Goal: Use online tool/utility: Utilize a website feature to perform a specific function

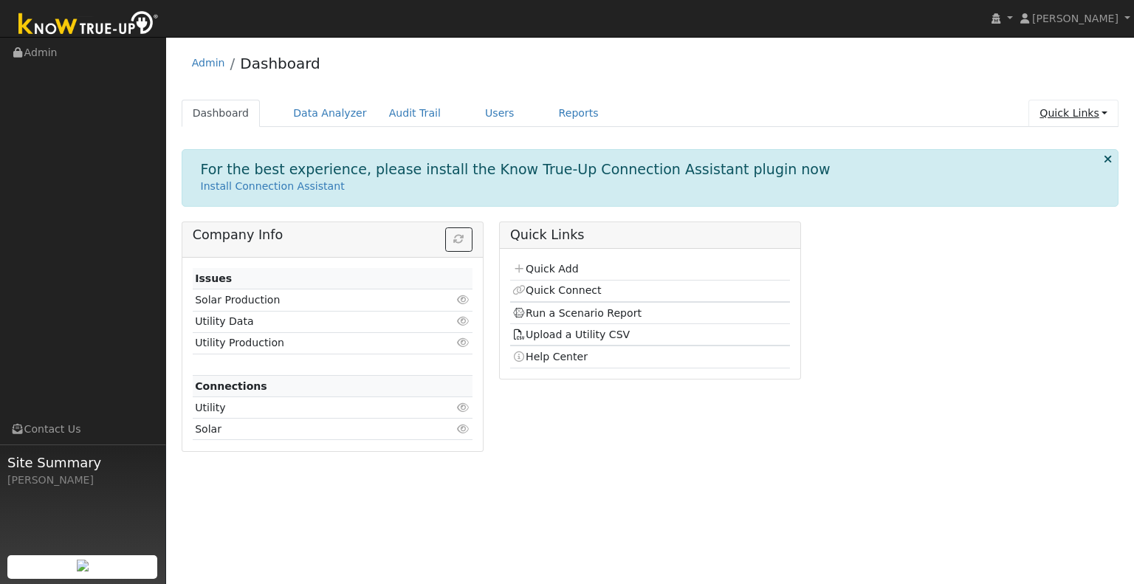
click at [1079, 106] on link "Quick Links" at bounding box center [1073, 113] width 90 height 27
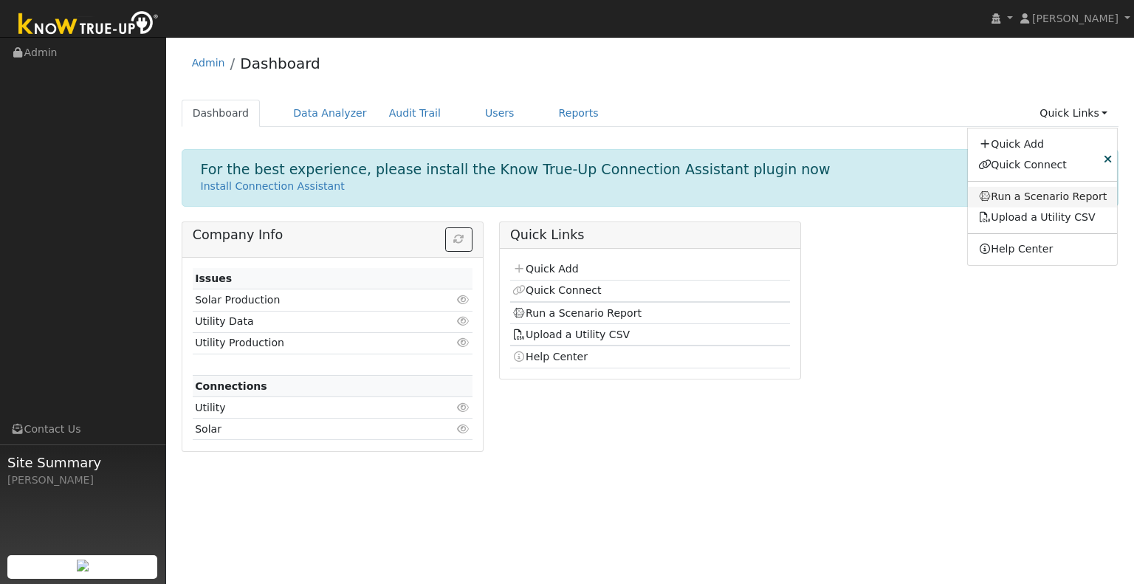
click at [1072, 202] on link "Run a Scenario Report" at bounding box center [1043, 197] width 150 height 21
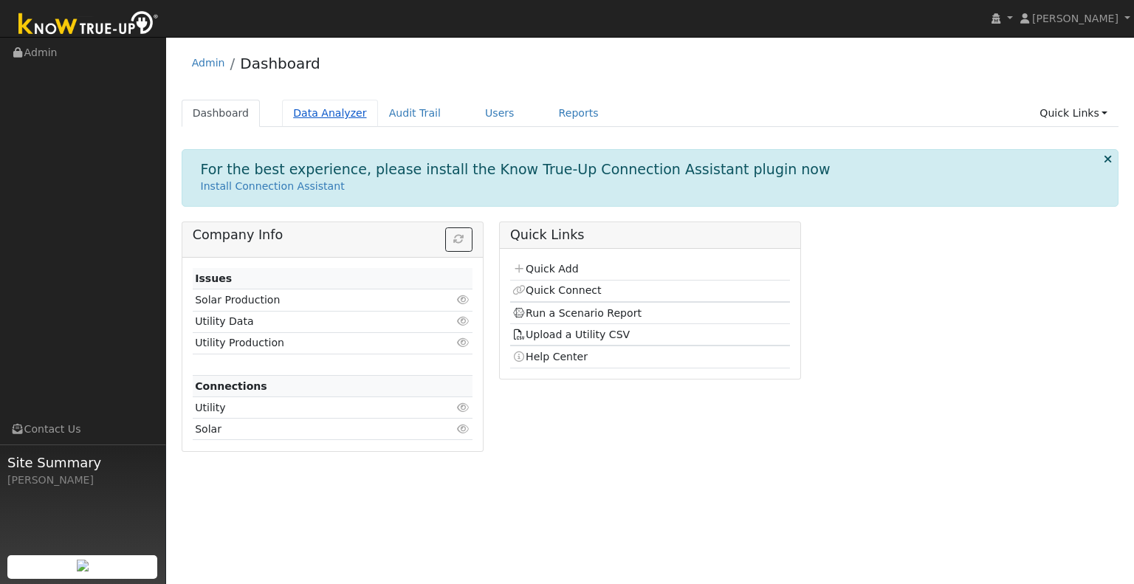
click at [340, 115] on link "Data Analyzer" at bounding box center [330, 113] width 96 height 27
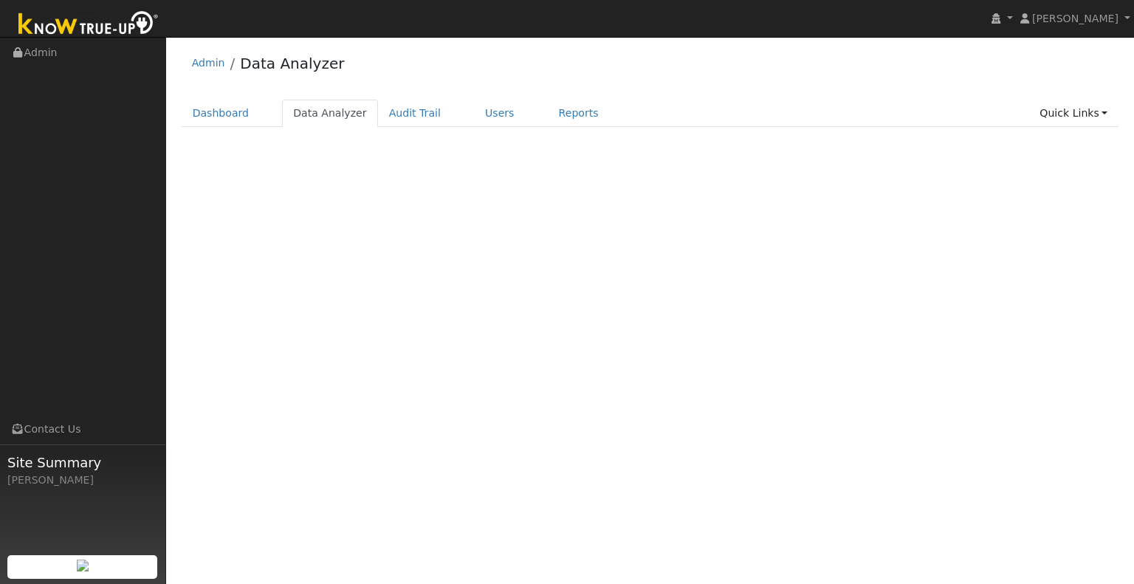
select select "7"
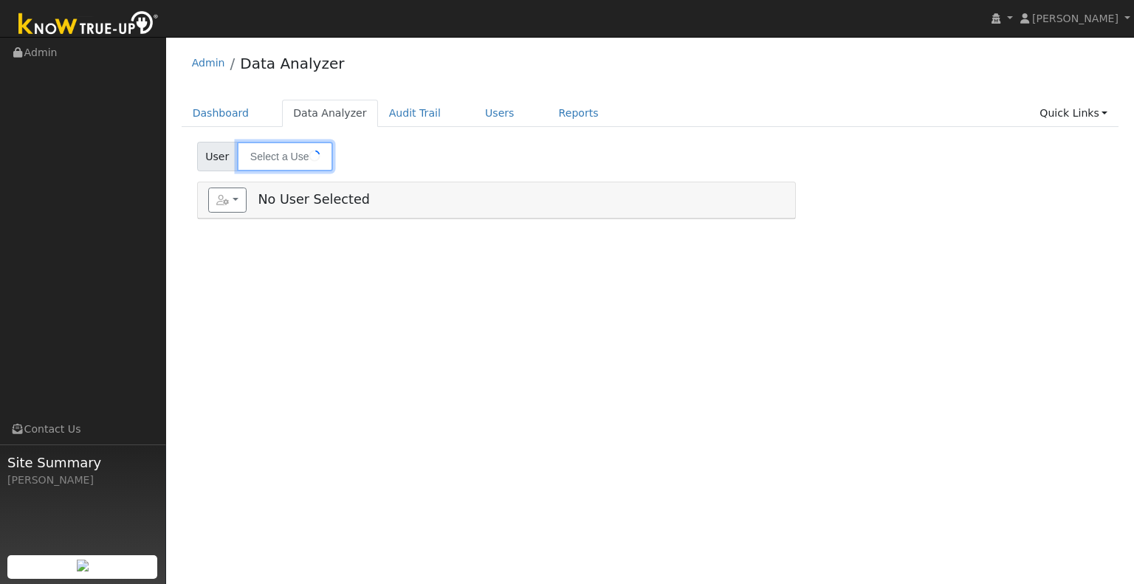
type input "[PERSON_NAME]"
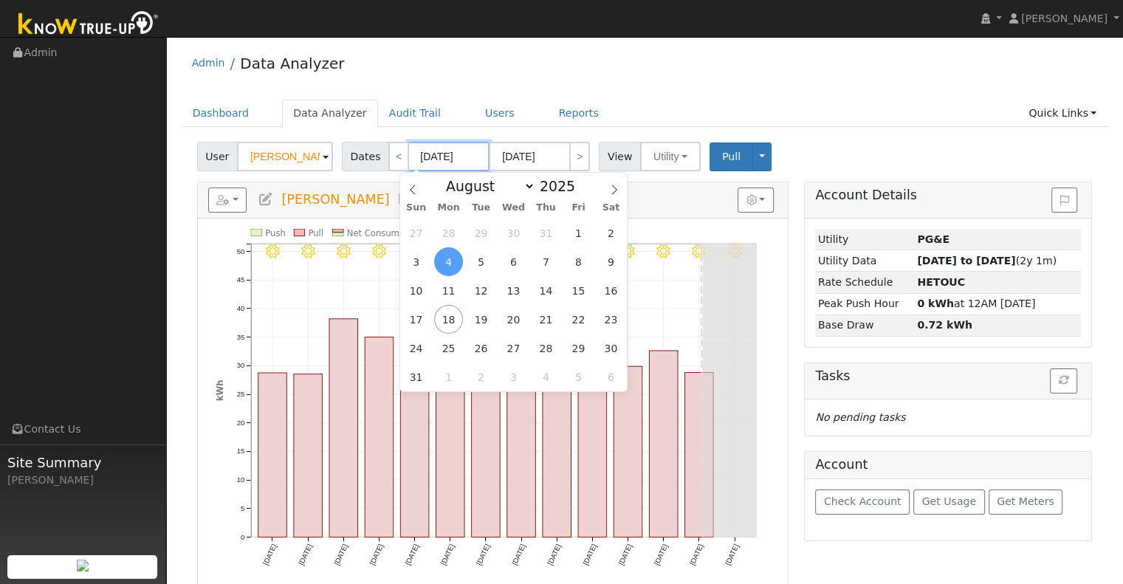
click at [458, 156] on input "[DATE]" at bounding box center [448, 157] width 81 height 30
click at [578, 241] on span "1" at bounding box center [578, 232] width 29 height 29
type input "[DATE]"
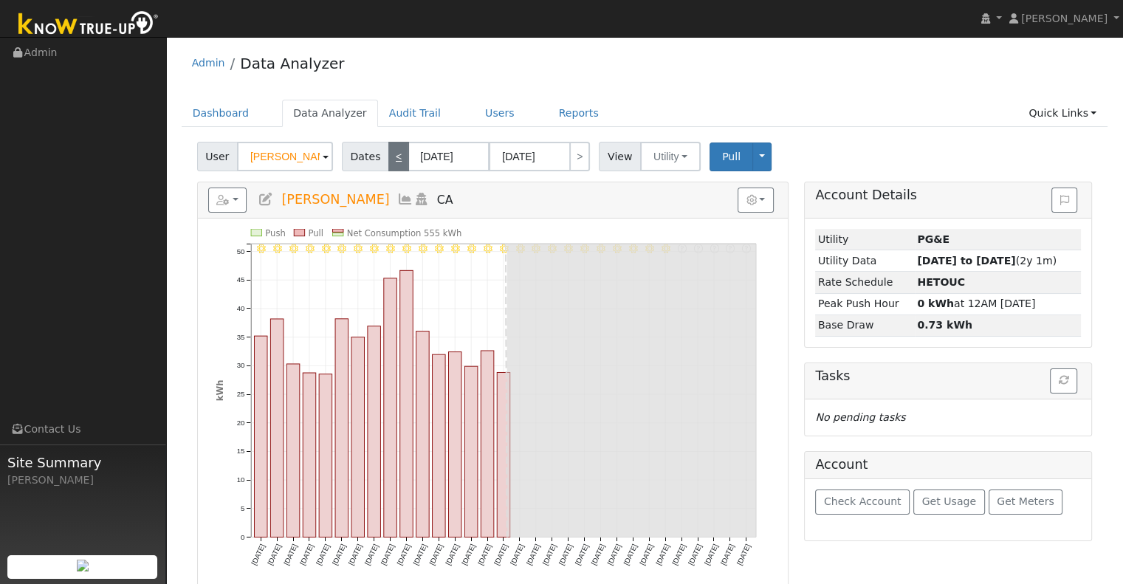
click at [395, 150] on link "<" at bounding box center [398, 157] width 21 height 30
type input "[DATE]"
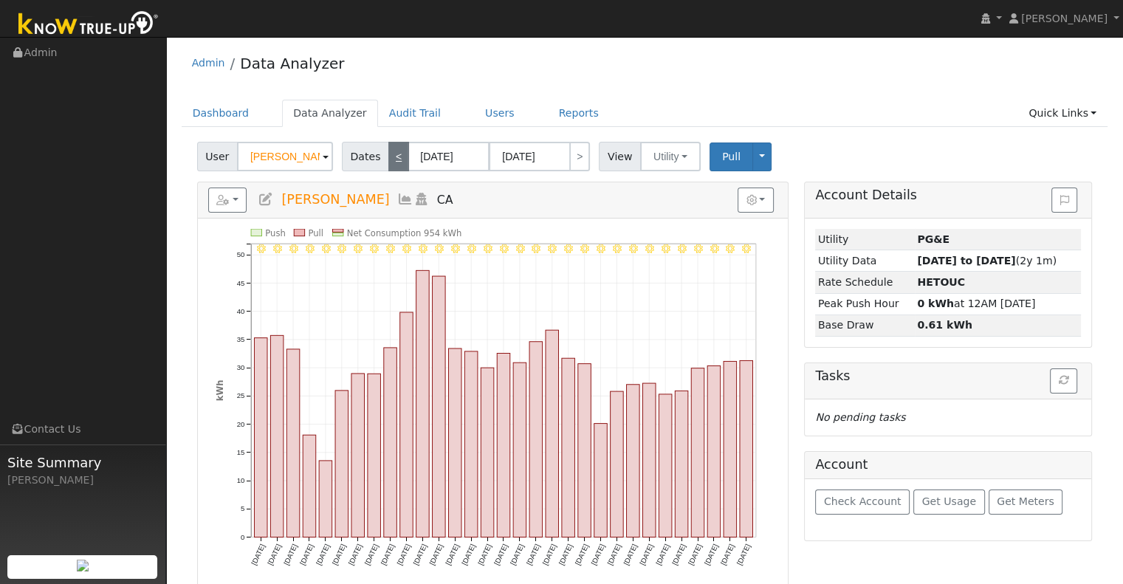
click at [395, 150] on link "<" at bounding box center [398, 157] width 21 height 30
type input "[DATE]"
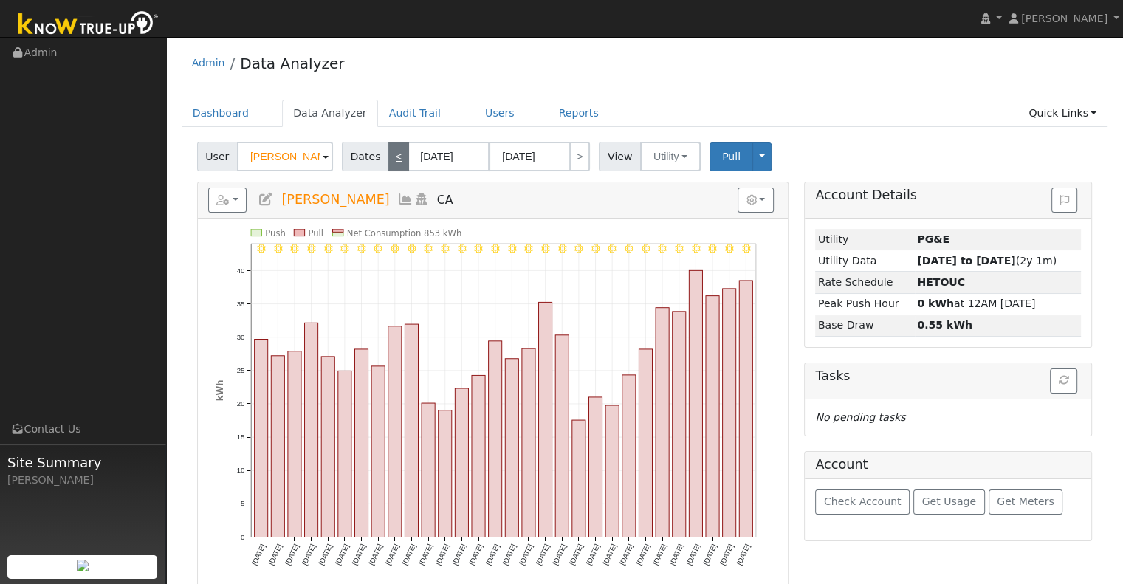
click at [395, 150] on link "<" at bounding box center [398, 157] width 21 height 30
type input "05/01/2025"
type input "05/31/2025"
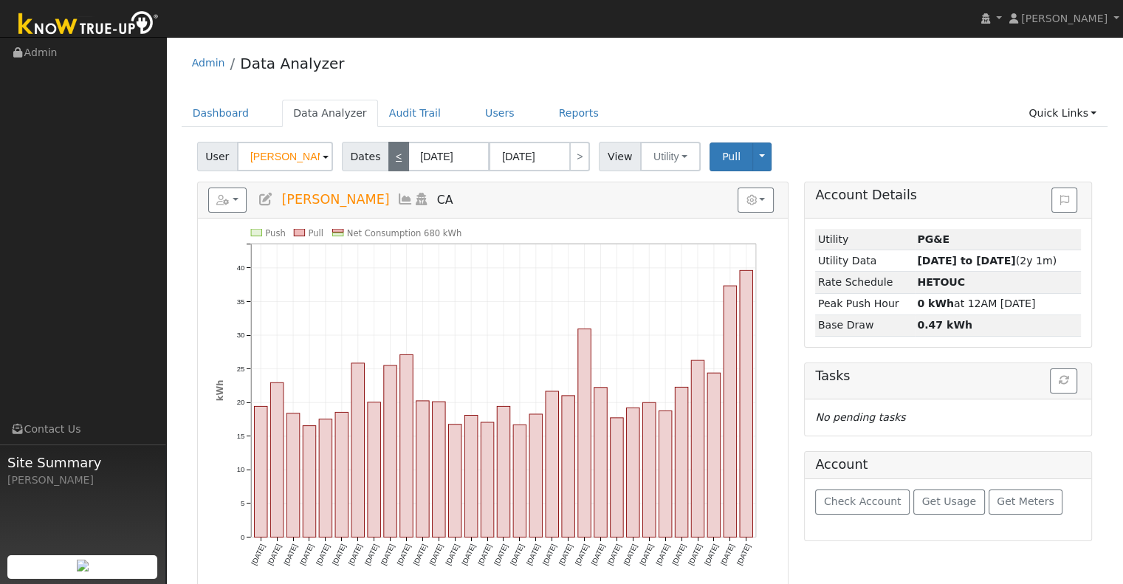
click at [395, 150] on link "<" at bounding box center [398, 157] width 21 height 30
type input "04/01/2025"
type input "04/30/2025"
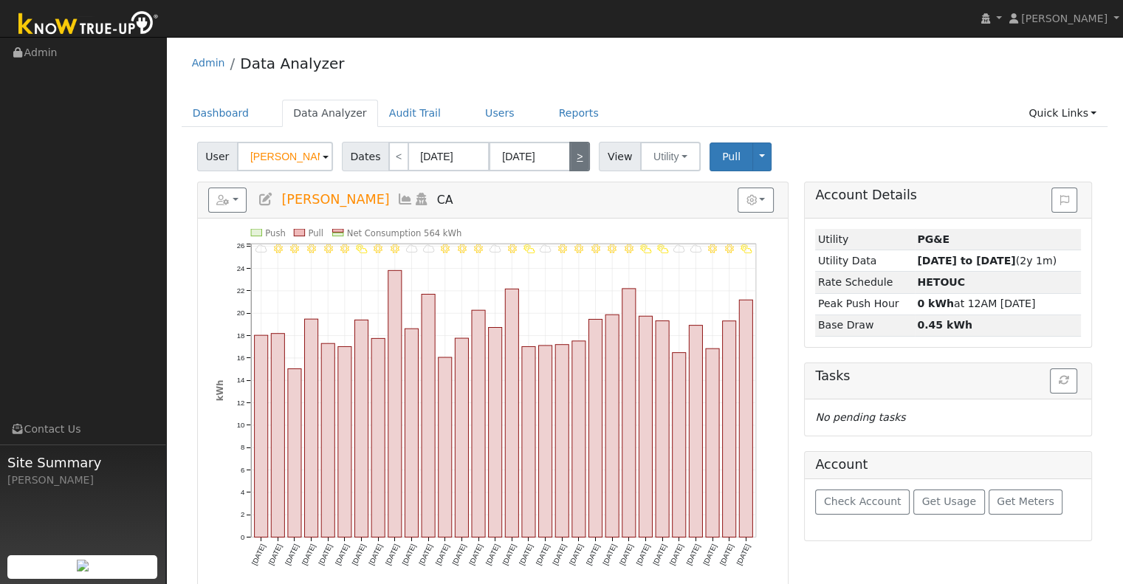
click at [569, 151] on link ">" at bounding box center [579, 157] width 21 height 30
type input "05/01/2025"
type input "05/31/2025"
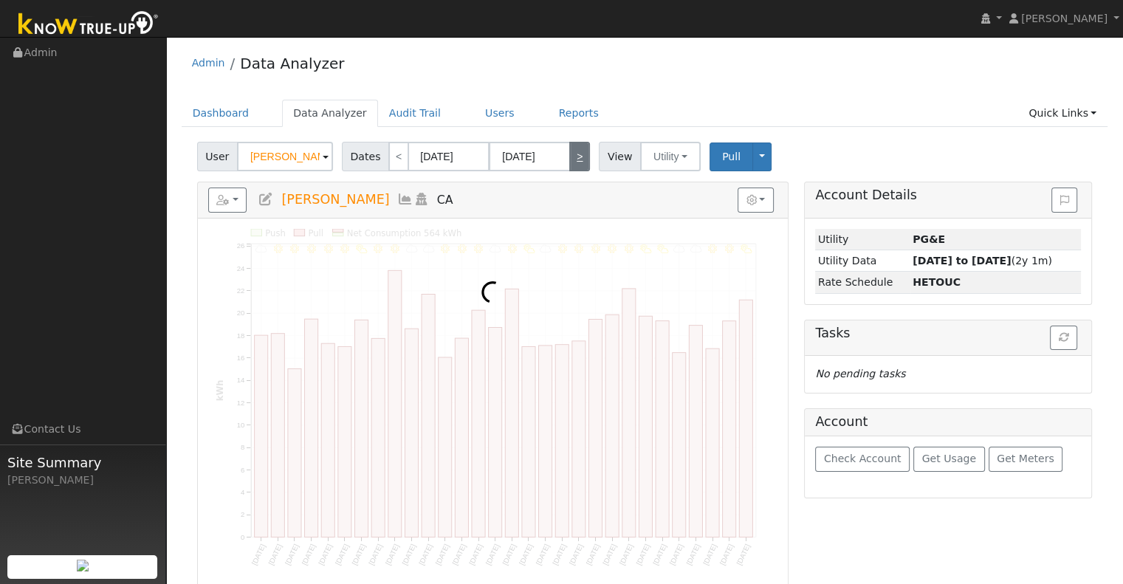
click at [569, 151] on link ">" at bounding box center [579, 157] width 21 height 30
type input "06/01/2025"
type input "06/30/2025"
click at [569, 151] on link ">" at bounding box center [579, 157] width 21 height 30
type input "07/01/2025"
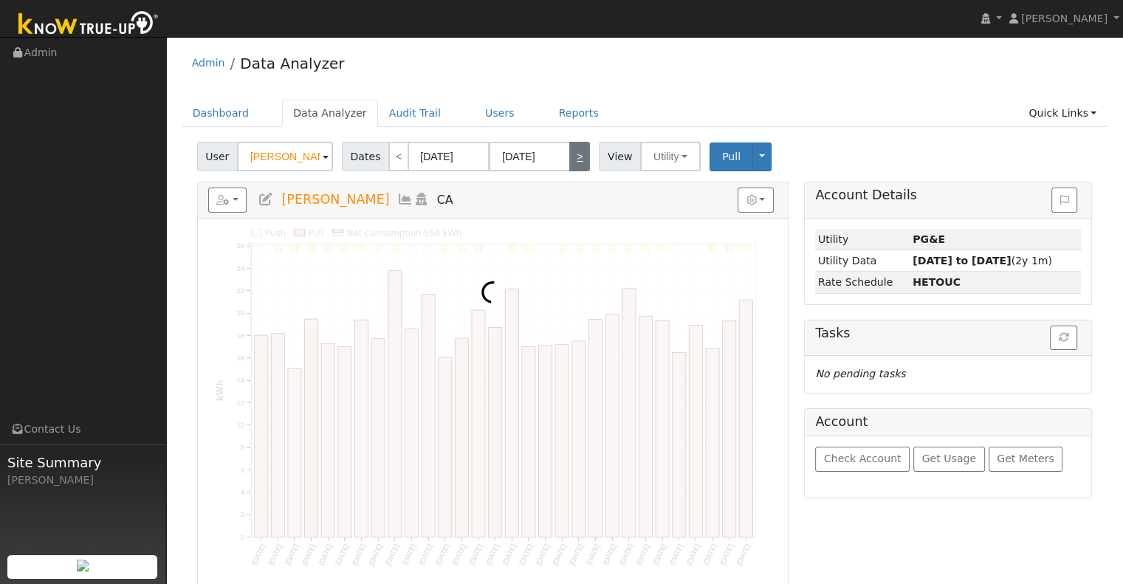
type input "07/31/2025"
click at [569, 151] on link ">" at bounding box center [579, 157] width 21 height 30
type input "08/01/2025"
type input "08/31/2025"
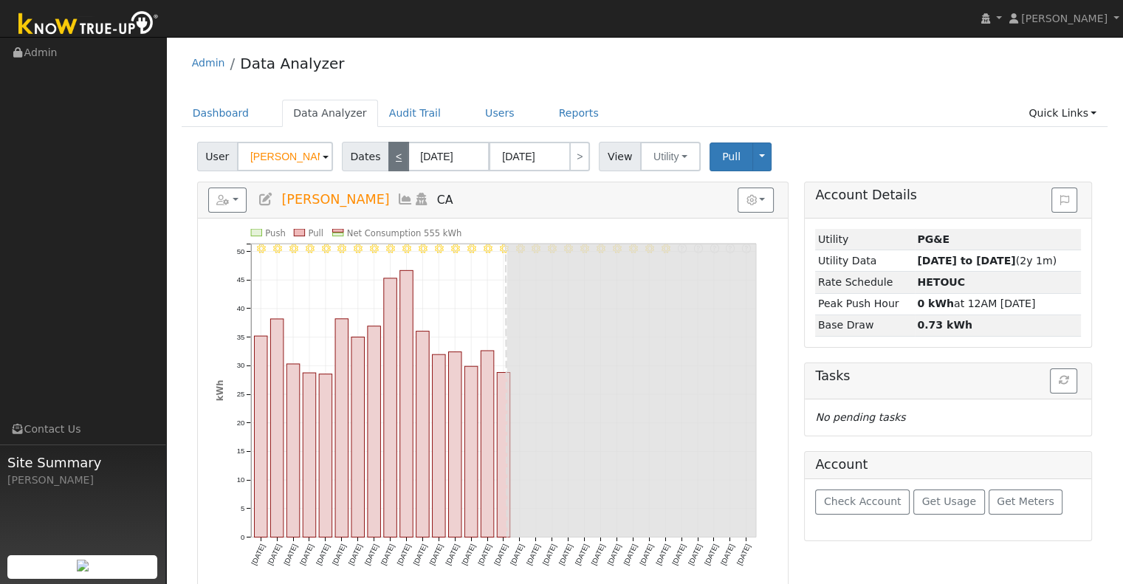
click at [388, 152] on link "<" at bounding box center [398, 157] width 21 height 30
type input "07/01/2025"
type input "07/31/2025"
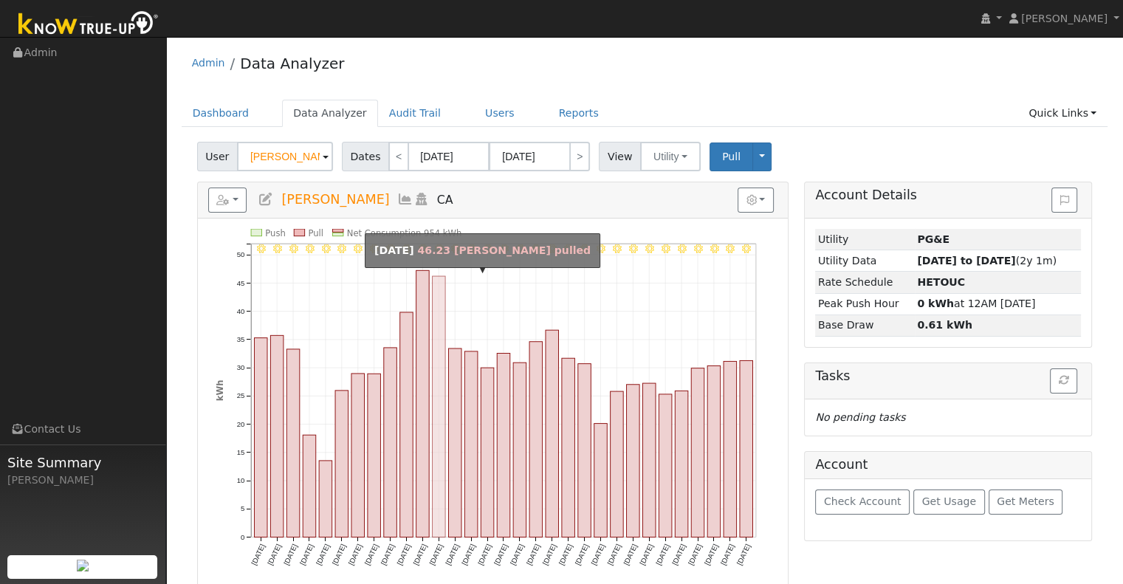
click at [434, 303] on rect "onclick=""" at bounding box center [438, 406] width 13 height 261
type input "07/12/2025"
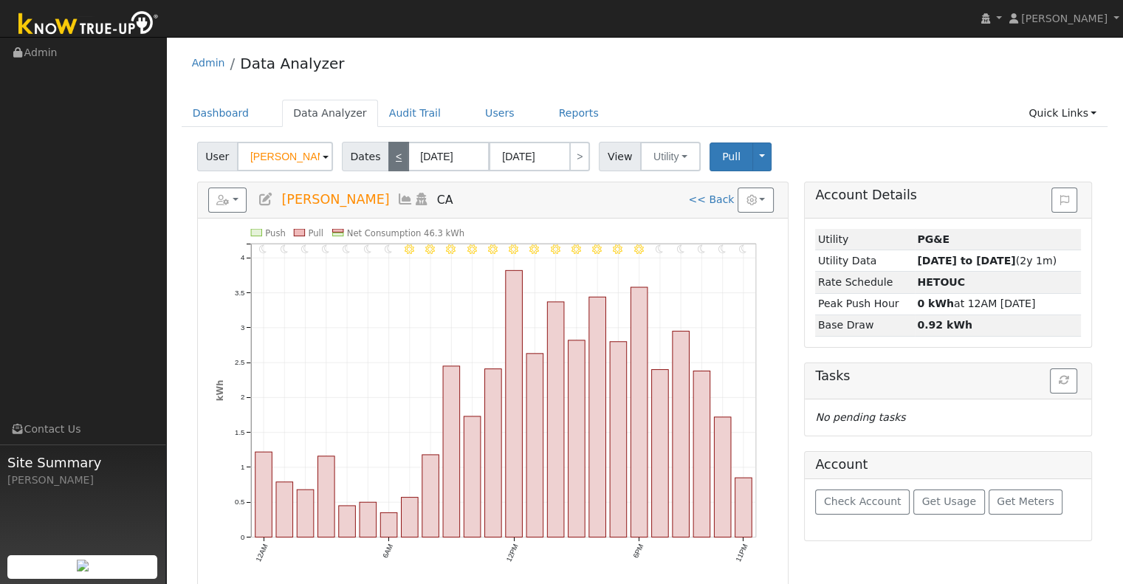
click at [398, 145] on link "<" at bounding box center [398, 157] width 21 height 30
type input "07/11/2025"
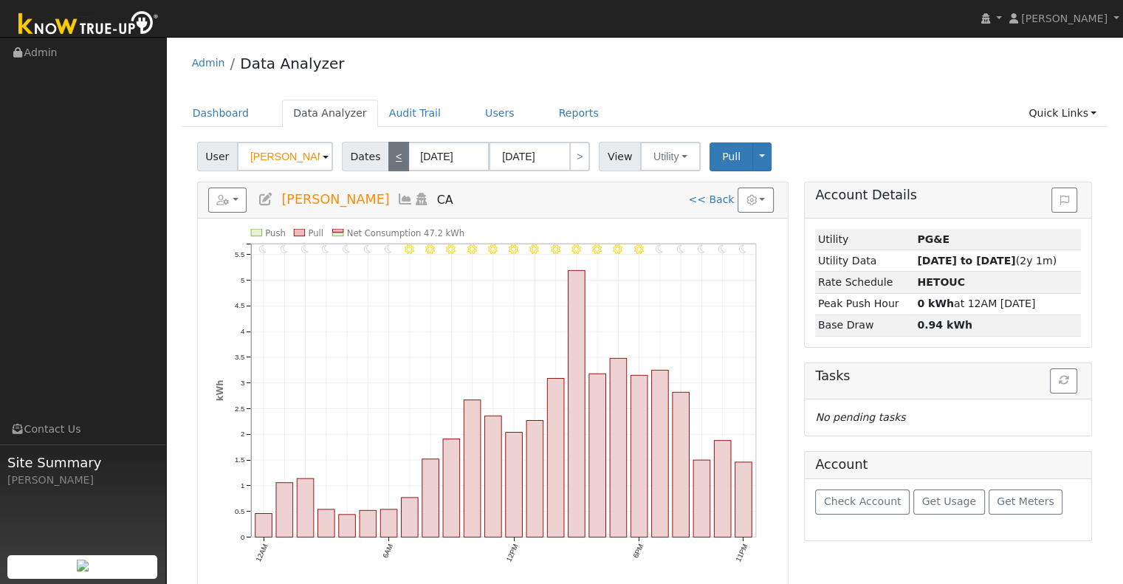
click at [398, 145] on link "<" at bounding box center [398, 157] width 21 height 30
type input "07/10/2025"
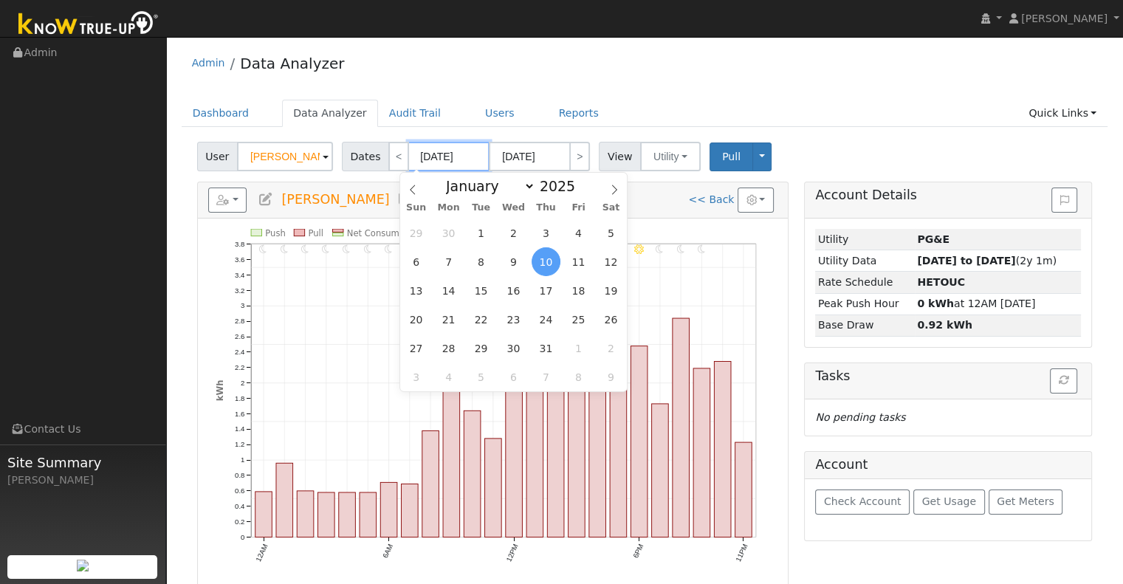
click at [442, 162] on input "07/10/2025" at bounding box center [448, 157] width 81 height 30
click at [473, 242] on span "1" at bounding box center [480, 232] width 29 height 29
type input "07/01/2025"
type input "07/31/2025"
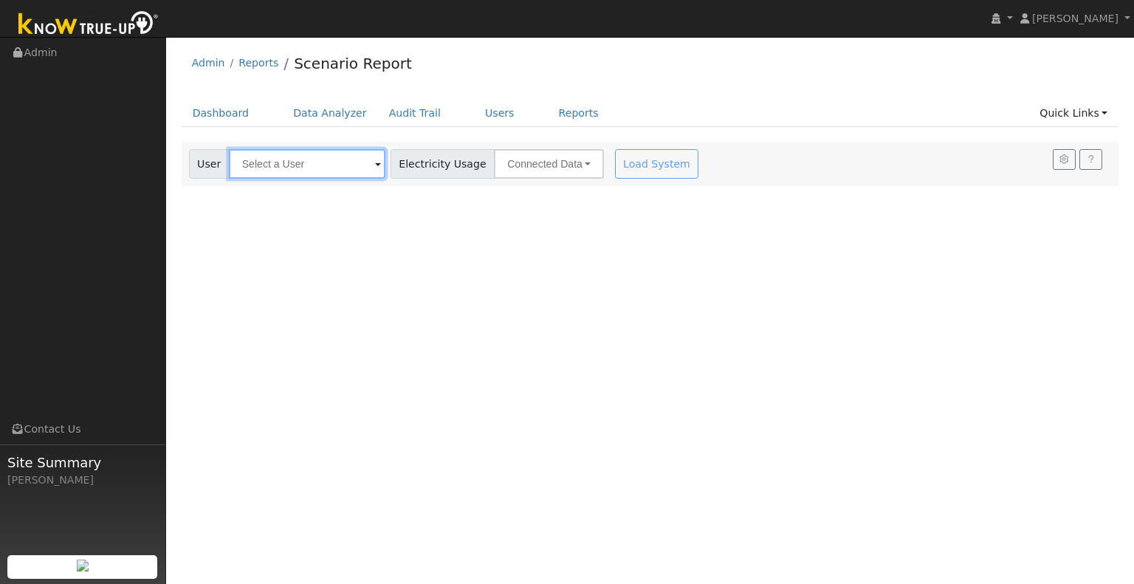
click at [258, 162] on input "text" at bounding box center [307, 164] width 156 height 30
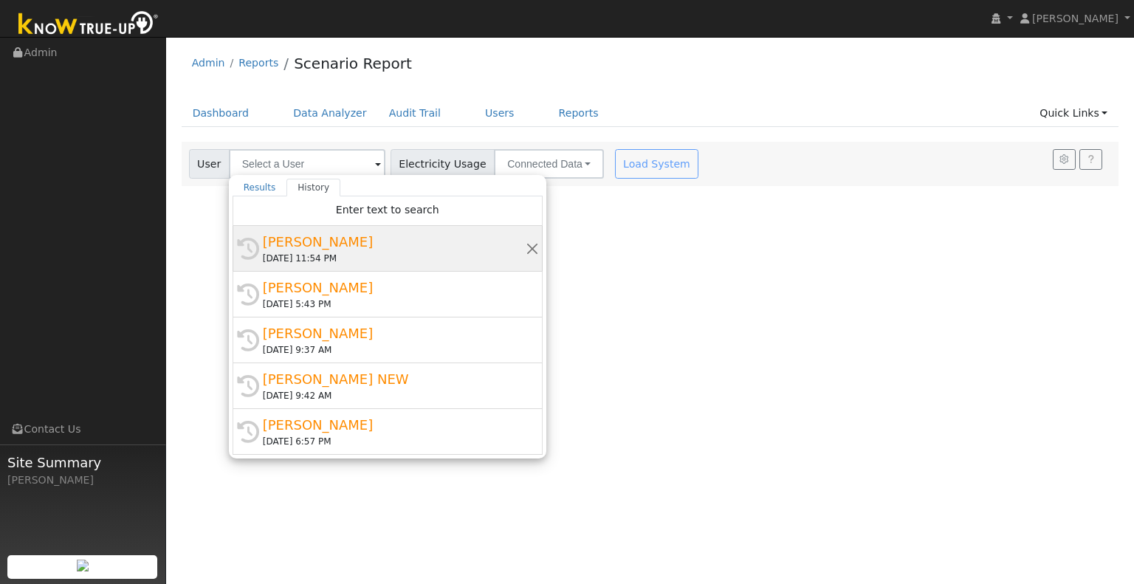
click at [311, 247] on div "[PERSON_NAME]" at bounding box center [394, 242] width 263 height 20
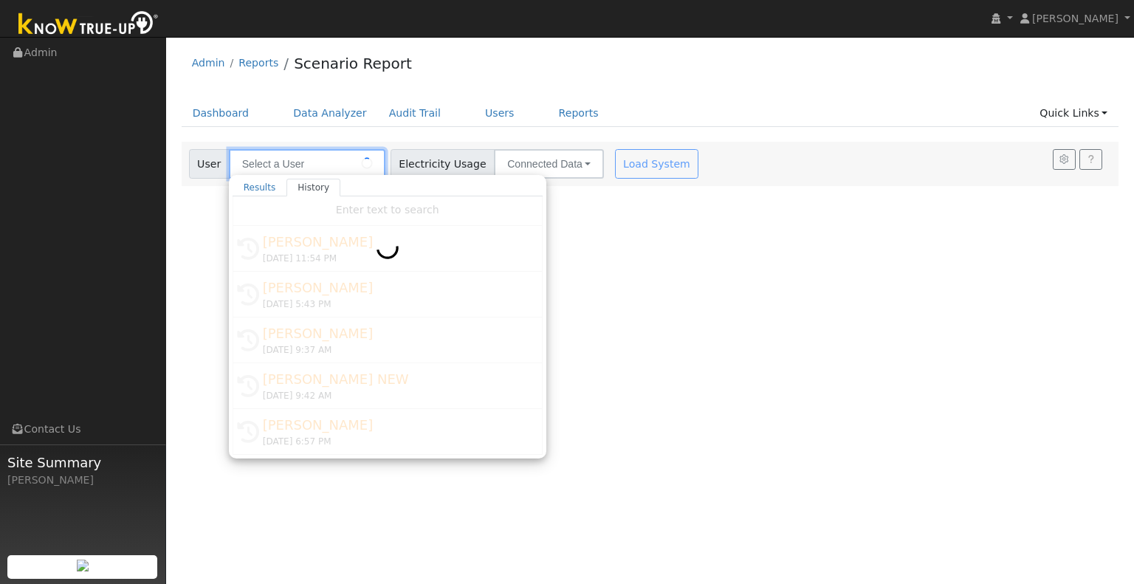
type input "[PERSON_NAME]"
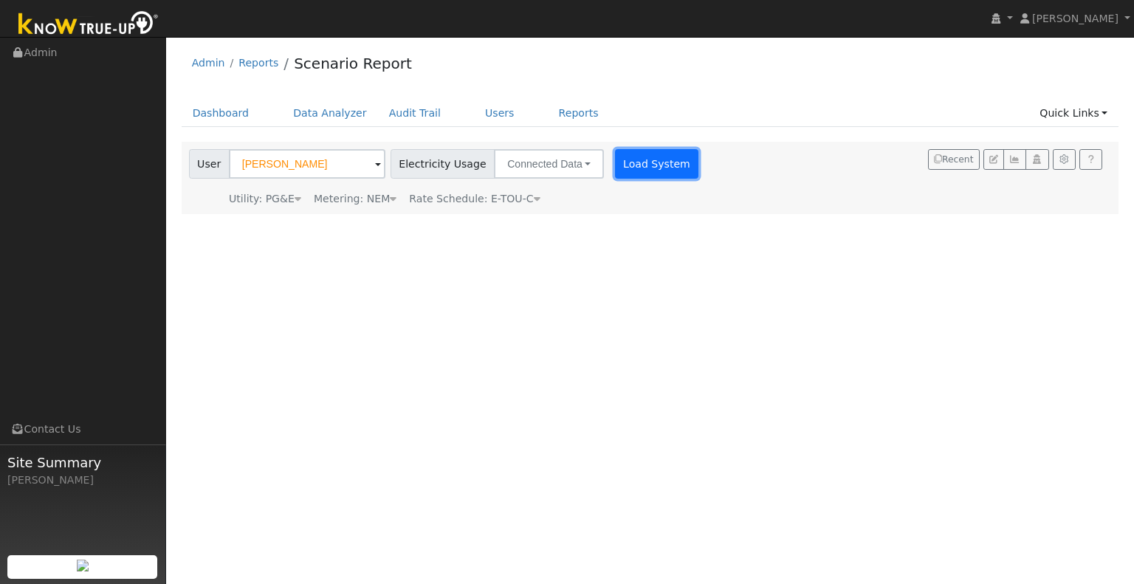
click at [635, 162] on button "Load System" at bounding box center [657, 164] width 84 height 30
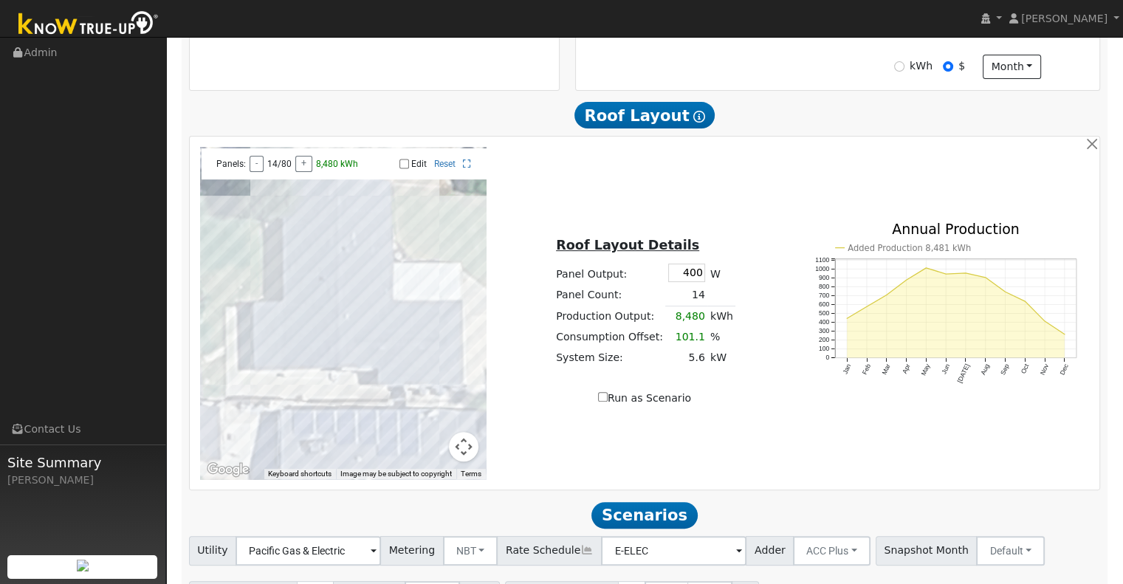
scroll to position [542, 0]
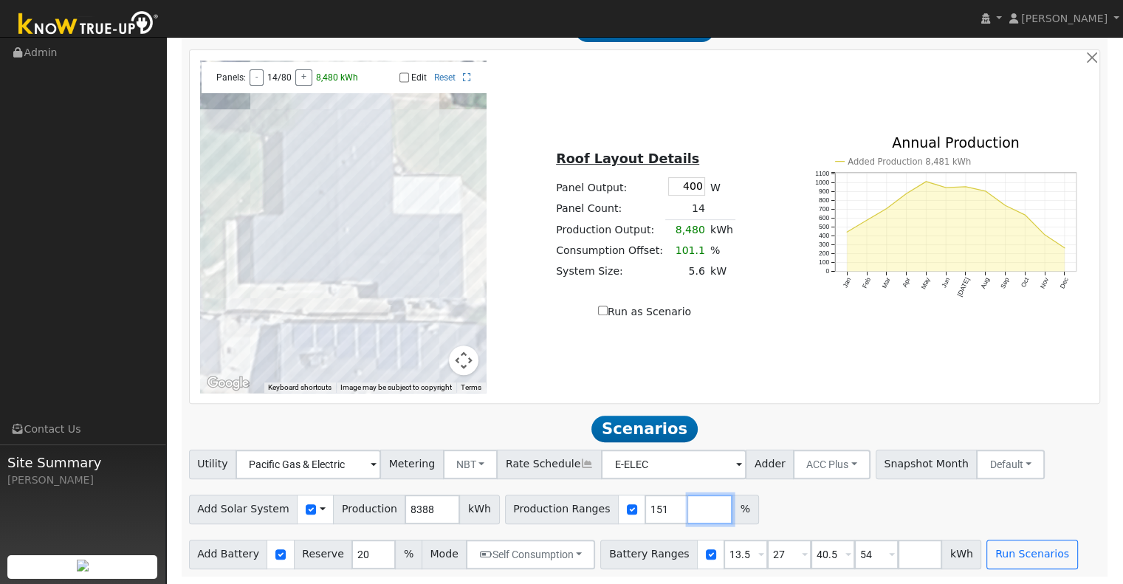
click at [688, 508] on input "number" at bounding box center [710, 510] width 44 height 30
type input "160"
click at [731, 497] on input "number" at bounding box center [753, 510] width 44 height 30
type input "143"
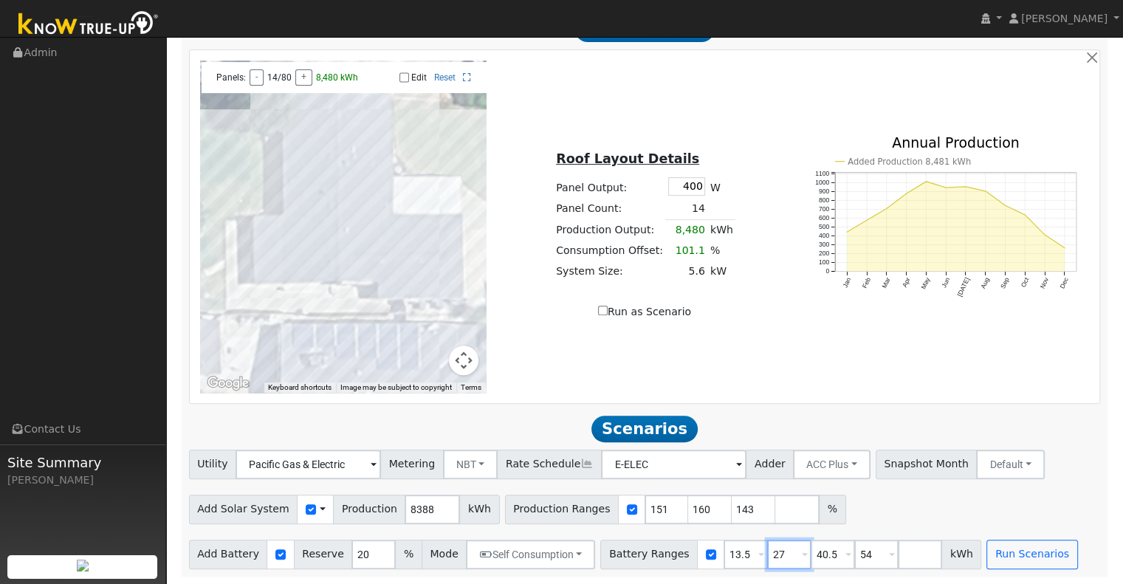
type input "151"
type input "160"
click at [767, 563] on input "27" at bounding box center [789, 555] width 44 height 30
type input "40.5"
type input "54"
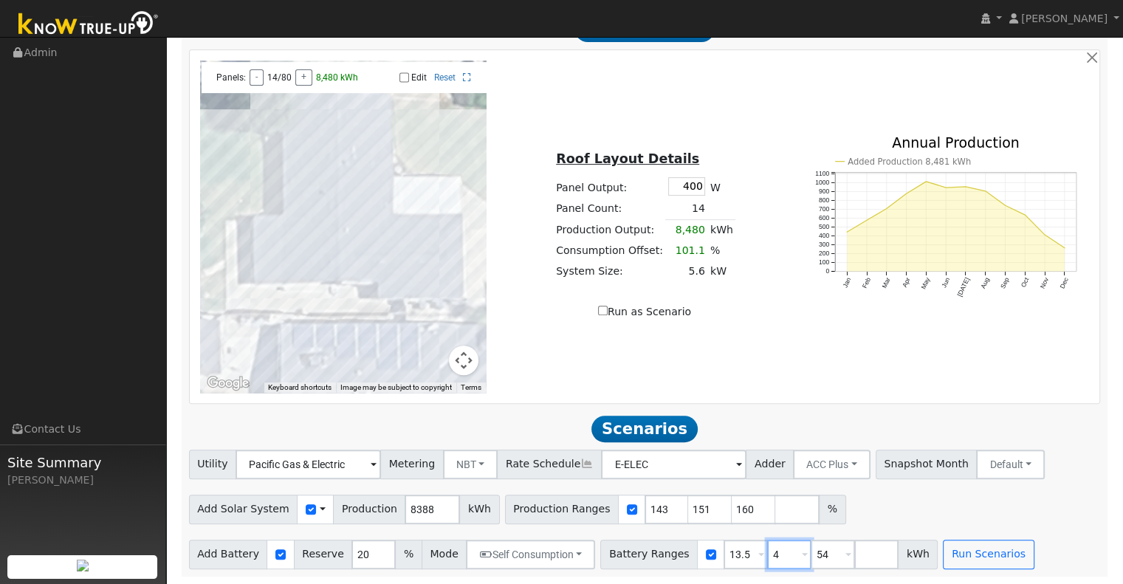
type input "54"
type input "5"
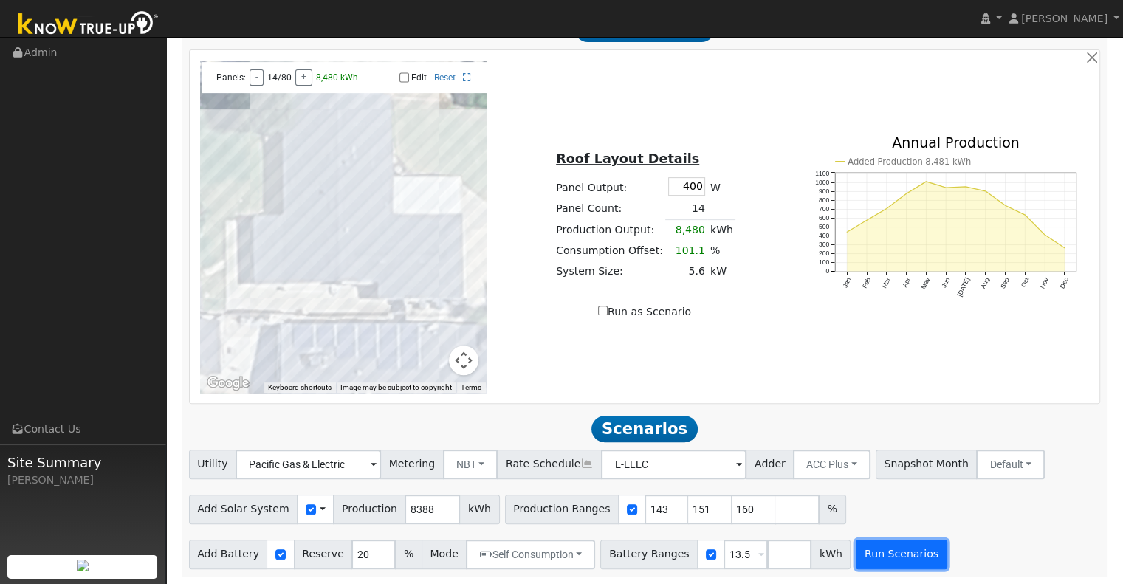
click at [878, 561] on button "Run Scenarios" at bounding box center [900, 555] width 91 height 30
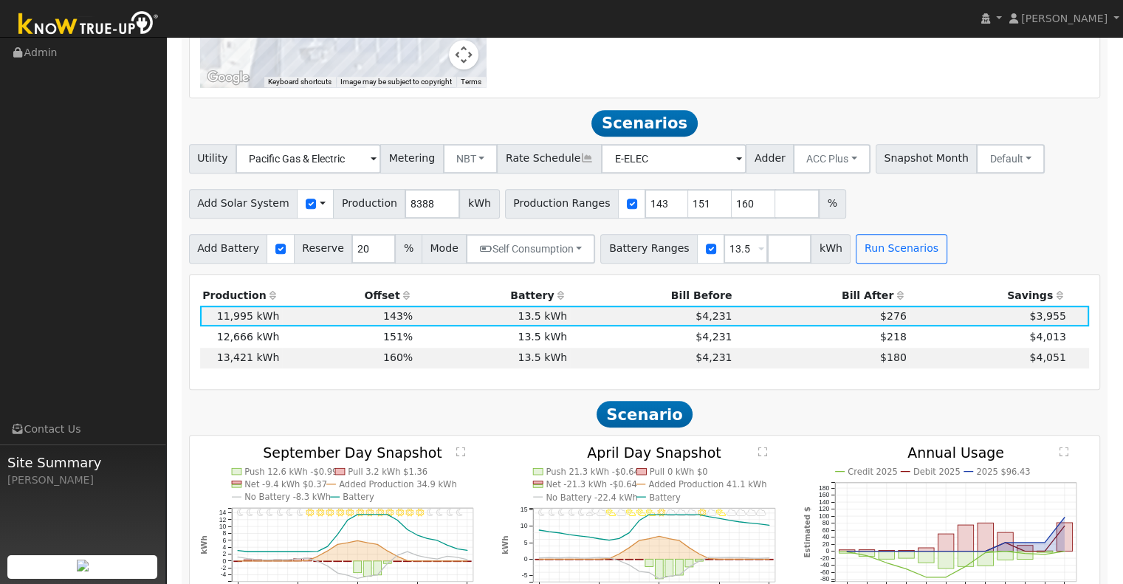
scroll to position [912, 0]
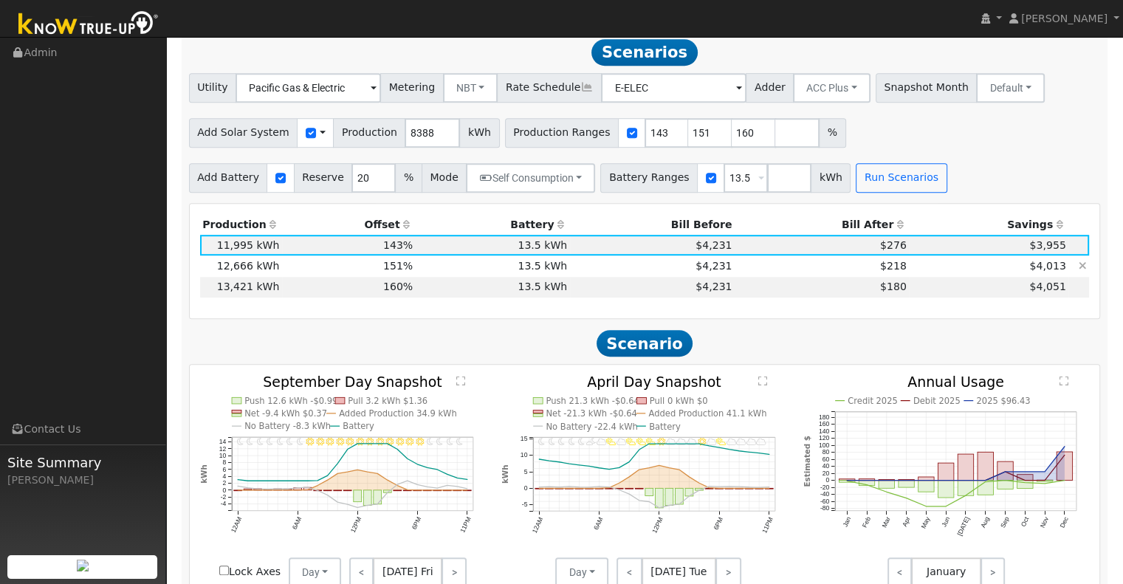
click at [605, 276] on td "$4,231" at bounding box center [652, 265] width 165 height 21
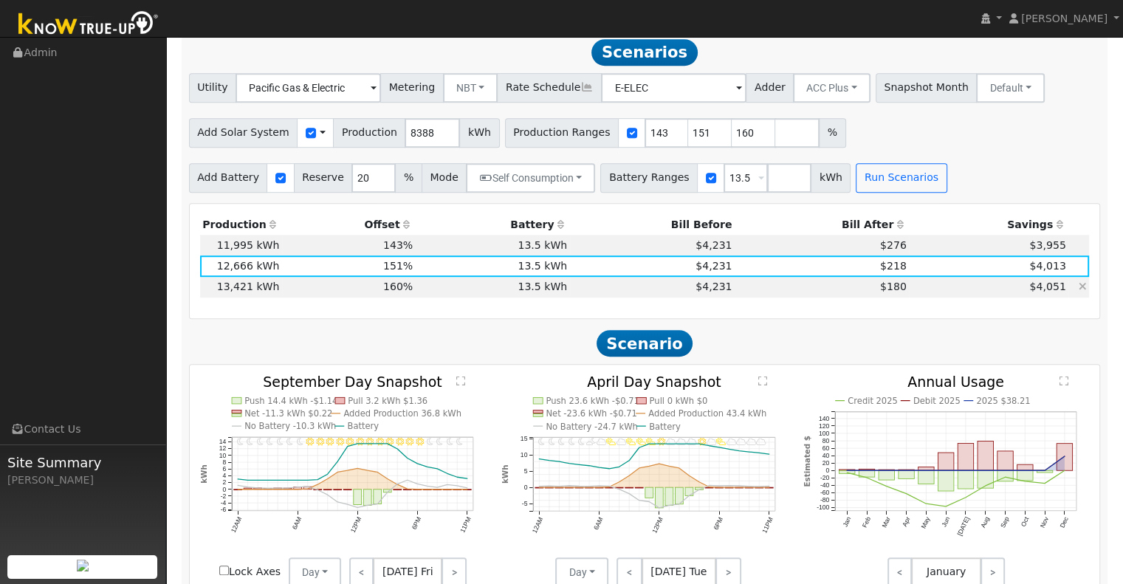
click at [609, 288] on td "$4,231" at bounding box center [652, 287] width 165 height 21
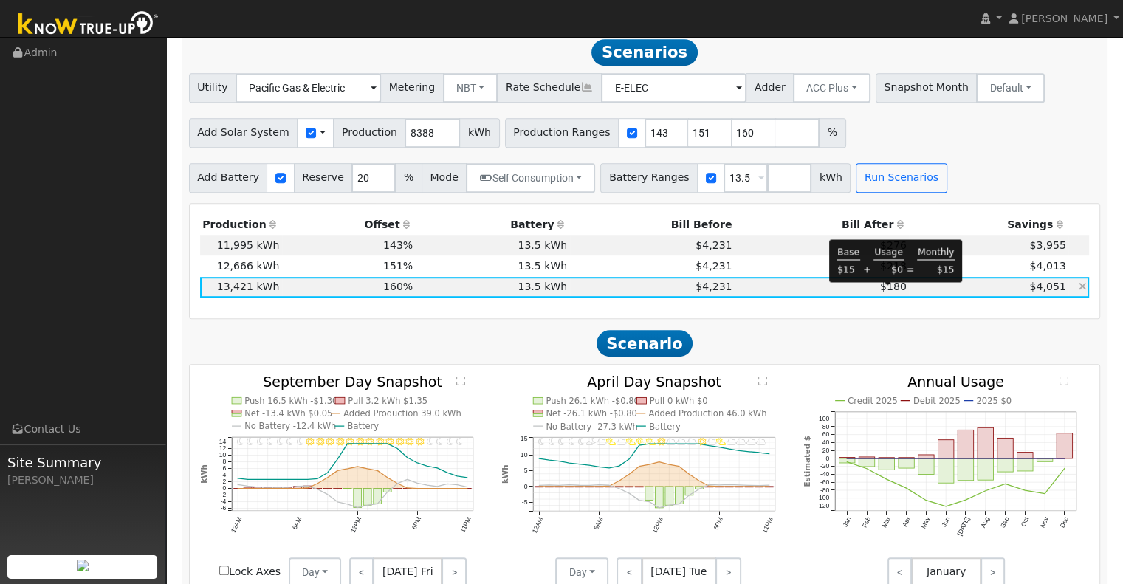
click at [890, 292] on span "$180" at bounding box center [893, 286] width 27 height 12
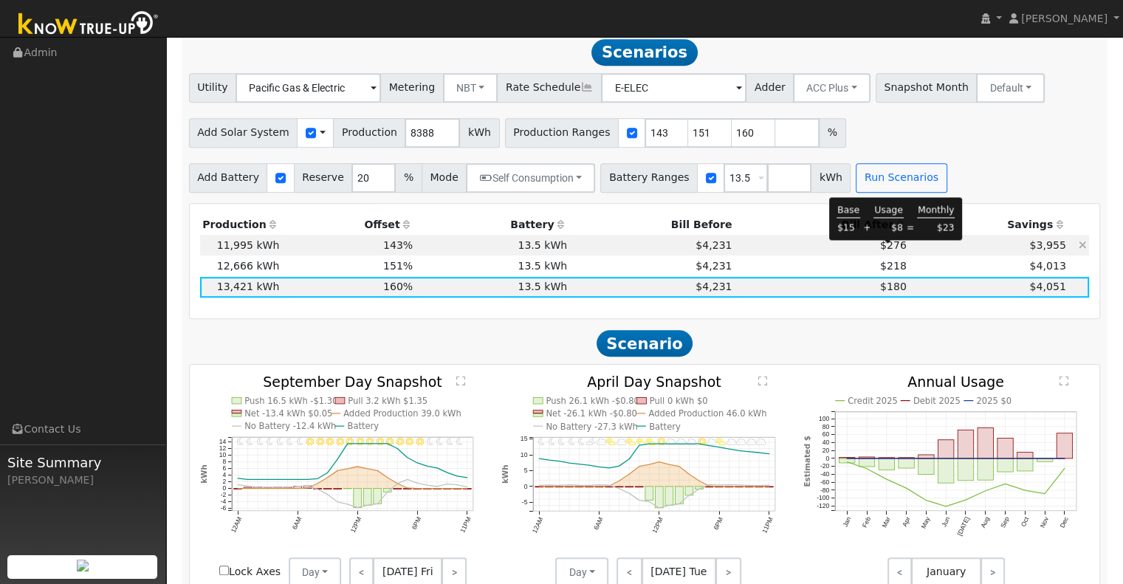
click at [884, 251] on span "$276" at bounding box center [893, 245] width 27 height 12
